Goal: Information Seeking & Learning: Learn about a topic

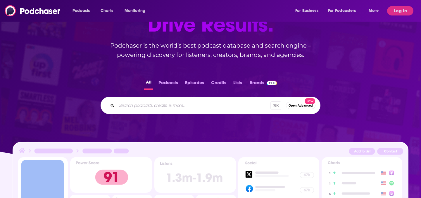
scroll to position [81, 0]
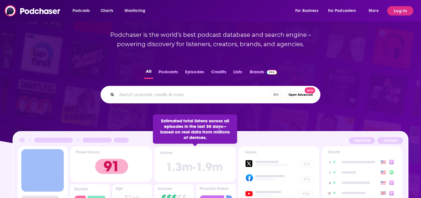
click at [150, 104] on div "All Podcasts Episodes Credits Lists Brands ⌘ K Open Advanced New" at bounding box center [210, 85] width 402 height 55
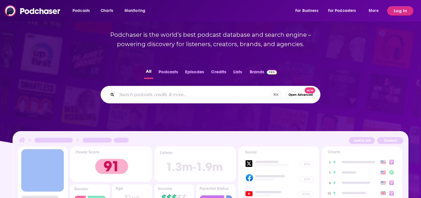
click at [159, 94] on input "Search podcasts, credits, & more..." at bounding box center [194, 94] width 154 height 9
type input "[DEMOGRAPHIC_DATA] with coffee on ice"
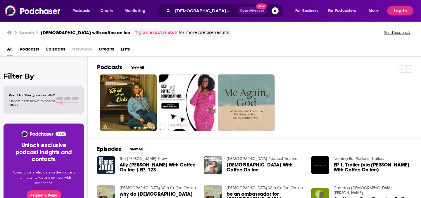
click at [133, 139] on div "Episodes View All The [PERSON_NAME] Show Ally [PERSON_NAME] With Coffee On Ice …" at bounding box center [254, 191] width 333 height 107
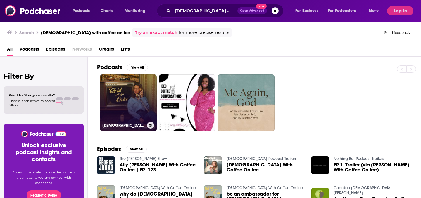
click at [141, 116] on link "[DEMOGRAPHIC_DATA] With Coffee On Ice" at bounding box center [128, 103] width 57 height 57
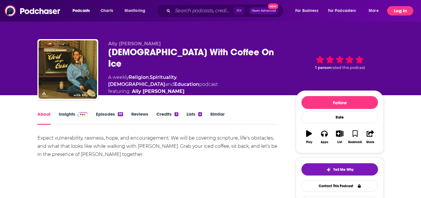
click at [392, 9] on button "Log In" at bounding box center [400, 10] width 26 height 9
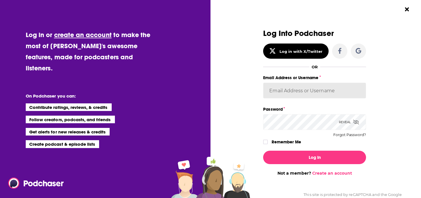
type input "[EMAIL_ADDRESS][DOMAIN_NAME]"
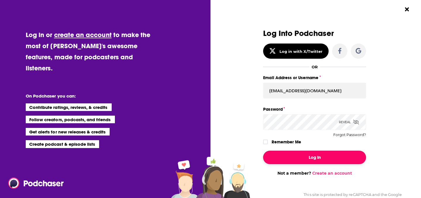
click at [322, 160] on button "Log In" at bounding box center [314, 157] width 103 height 13
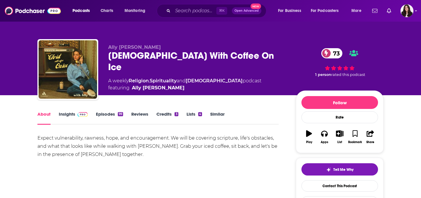
click at [66, 113] on link "Insights" at bounding box center [73, 117] width 29 height 13
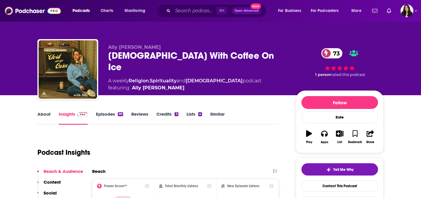
click at [163, 54] on div "[DEMOGRAPHIC_DATA] With Coffee On Ice 73" at bounding box center [197, 61] width 178 height 23
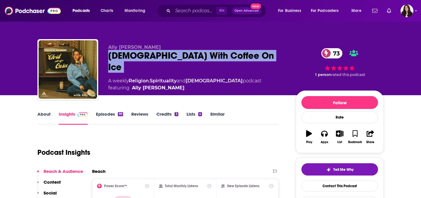
copy div "[DEMOGRAPHIC_DATA] With Coffee On Ice 73"
click at [159, 85] on span "featuring [PERSON_NAME]" at bounding box center [184, 88] width 153 height 7
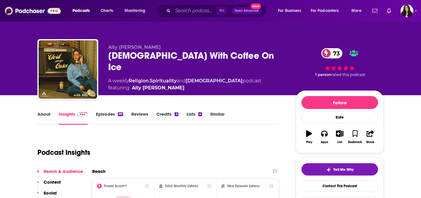
click at [159, 85] on span "featuring [PERSON_NAME]" at bounding box center [184, 88] width 153 height 7
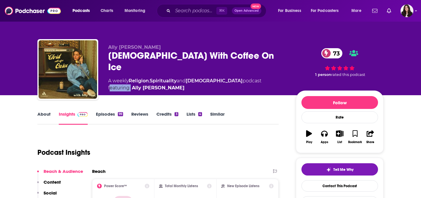
click at [159, 85] on span "featuring [PERSON_NAME]" at bounding box center [184, 88] width 153 height 7
click at [186, 9] on input "Search podcasts, credits, & more..." at bounding box center [195, 10] width 44 height 9
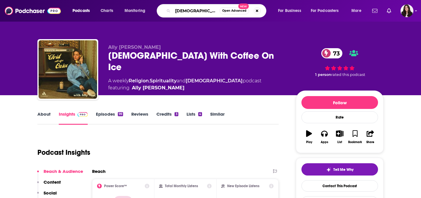
type input "[DEMOGRAPHIC_DATA] hears her"
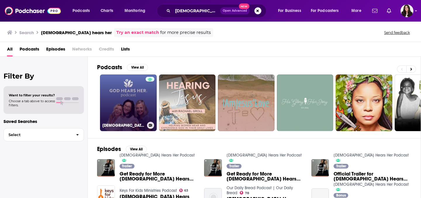
click at [130, 122] on div "[DEMOGRAPHIC_DATA] Hears Her Podcast" at bounding box center [128, 125] width 52 height 7
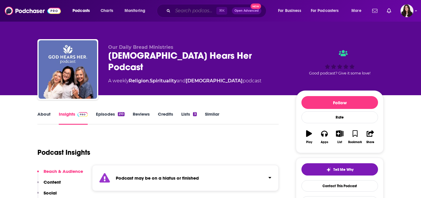
click at [197, 13] on input "Search podcasts, credits, & more..." at bounding box center [195, 10] width 44 height 9
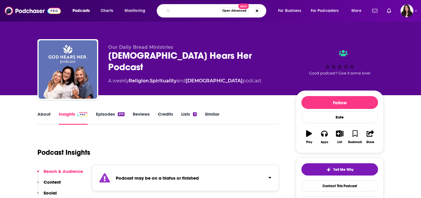
type input "converastions with [PERSON_NAME] and [PERSON_NAME]"
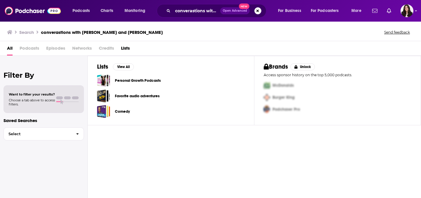
click at [23, 51] on span "Podcasts" at bounding box center [30, 50] width 20 height 12
click at [30, 46] on span "Podcasts" at bounding box center [30, 50] width 20 height 12
click at [187, 6] on div "converastions with [PERSON_NAME] and [PERSON_NAME] Open Advanced New" at bounding box center [212, 10] width 110 height 13
click at [214, 13] on input "converastions with [PERSON_NAME] and [PERSON_NAME]" at bounding box center [196, 10] width 47 height 9
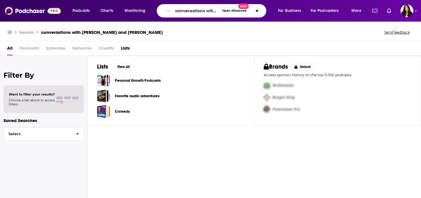
click at [28, 51] on span "Podcasts" at bounding box center [30, 50] width 20 height 12
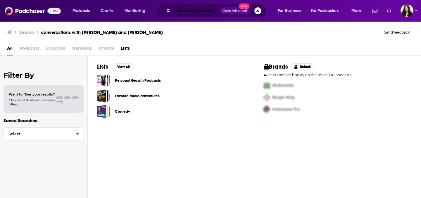
click at [206, 11] on input "converastions with [PERSON_NAME] and [PERSON_NAME]" at bounding box center [196, 10] width 47 height 9
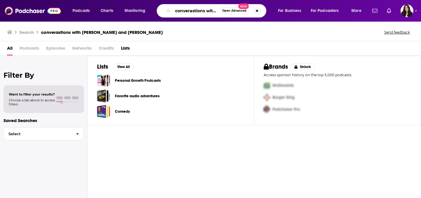
drag, startPoint x: 216, startPoint y: 11, endPoint x: 157, endPoint y: 11, distance: 58.8
click at [157, 11] on div "converastions with [PERSON_NAME] and [PERSON_NAME] Open Advanced New" at bounding box center [212, 10] width 110 height 13
type input "[PERSON_NAME] and [PERSON_NAME]"
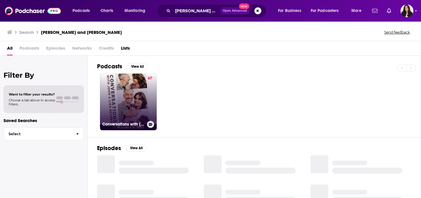
click at [111, 94] on link "67 Conversations with [PERSON_NAME] & [PERSON_NAME]" at bounding box center [128, 102] width 57 height 57
